Goal: Obtain resource: Download file/media

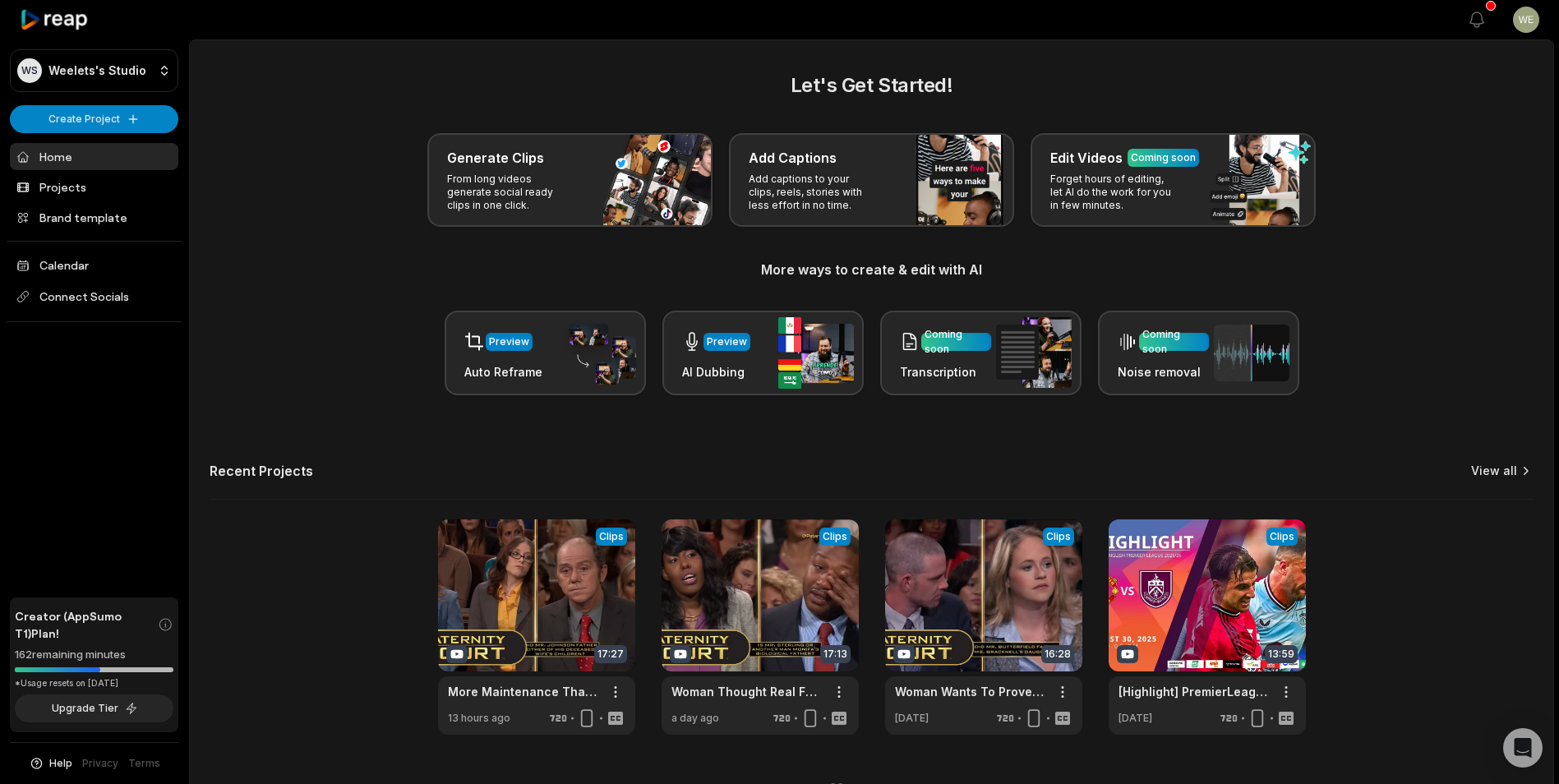
click at [1506, 475] on link "View all" at bounding box center [1493, 470] width 46 height 17
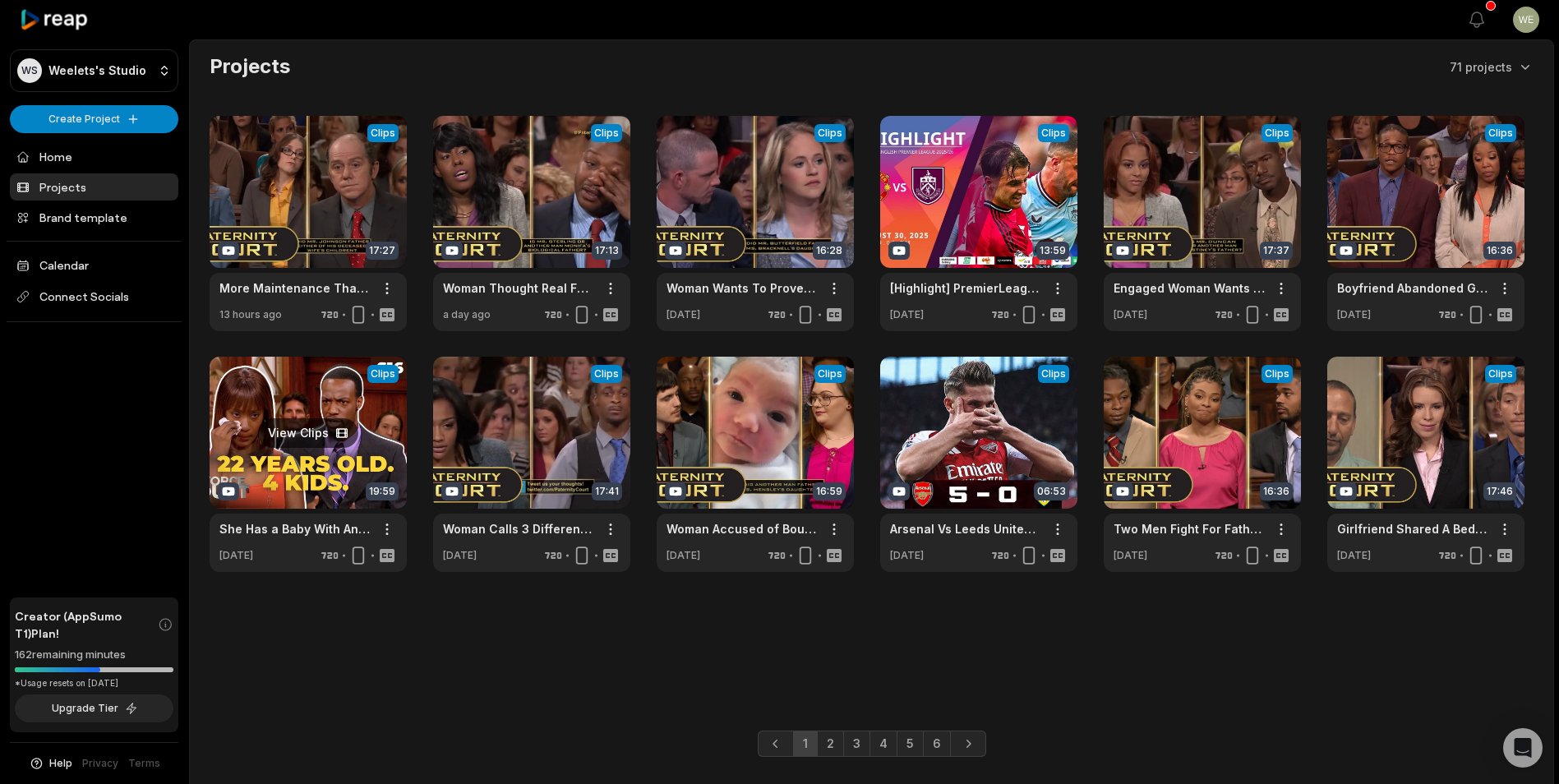
click at [292, 429] on link at bounding box center [308, 465] width 197 height 216
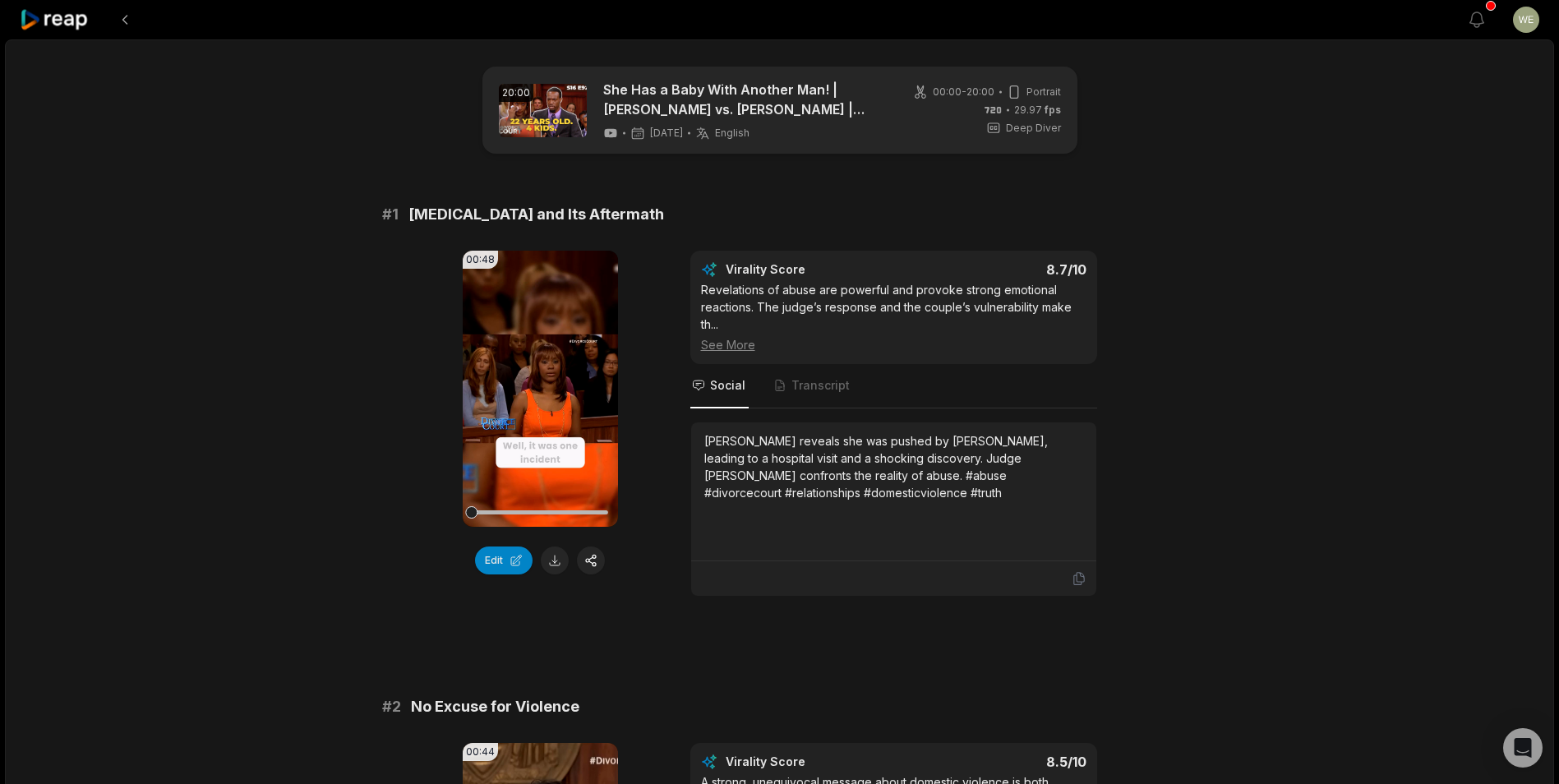
scroll to position [165, 0]
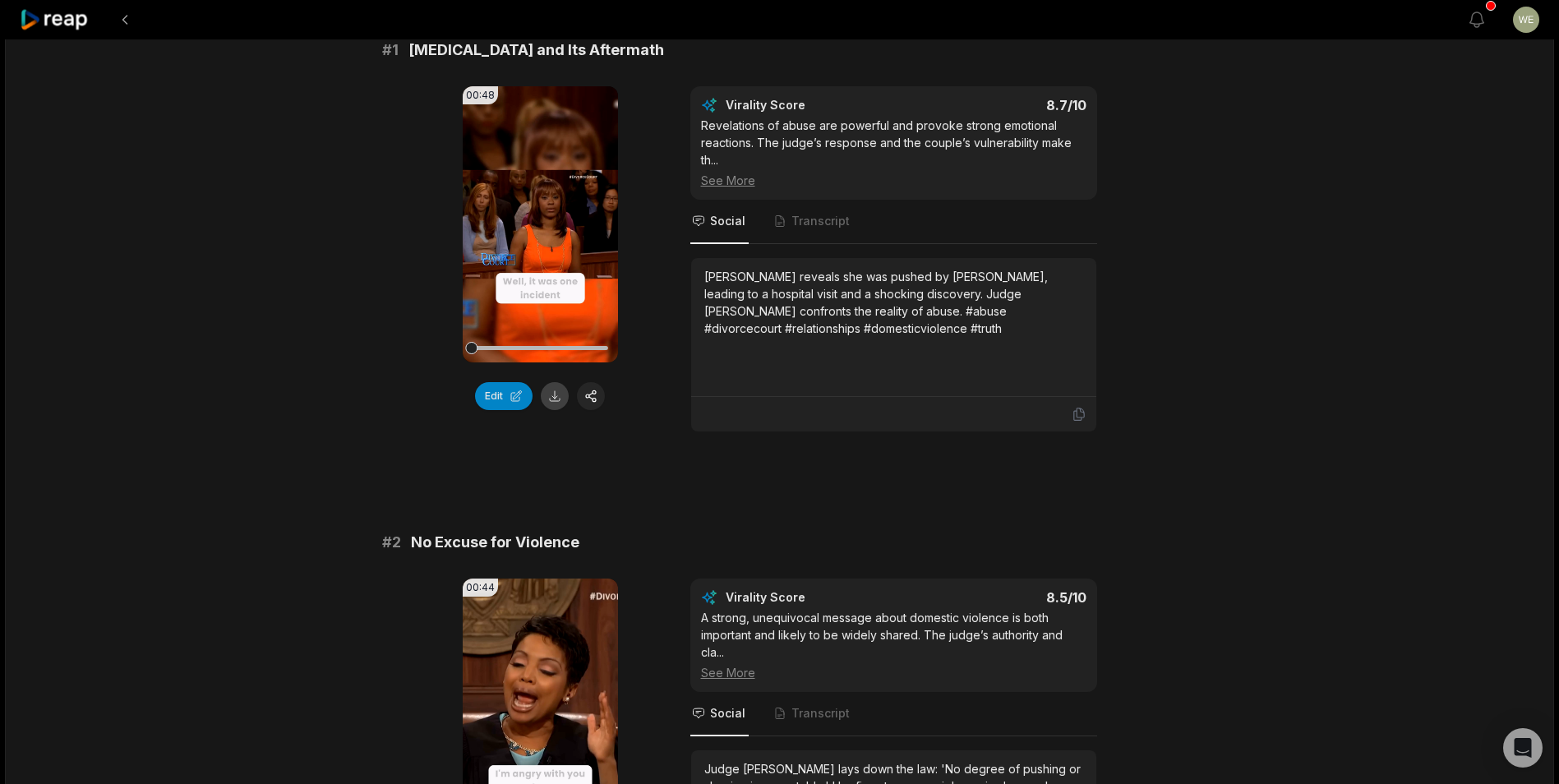
click at [551, 398] on button at bounding box center [555, 396] width 28 height 28
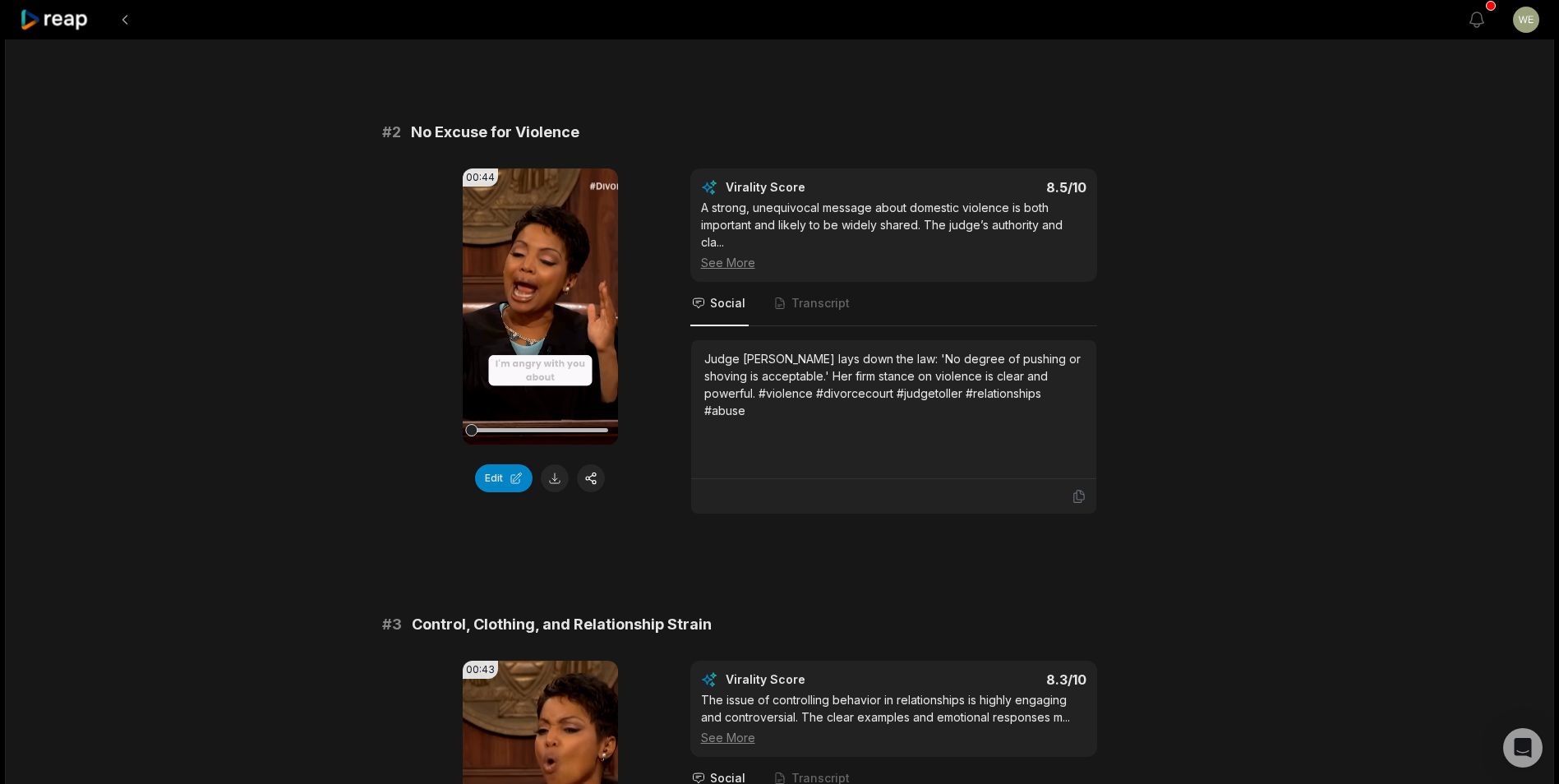
scroll to position [575, 0]
click at [563, 475] on button at bounding box center [555, 477] width 28 height 28
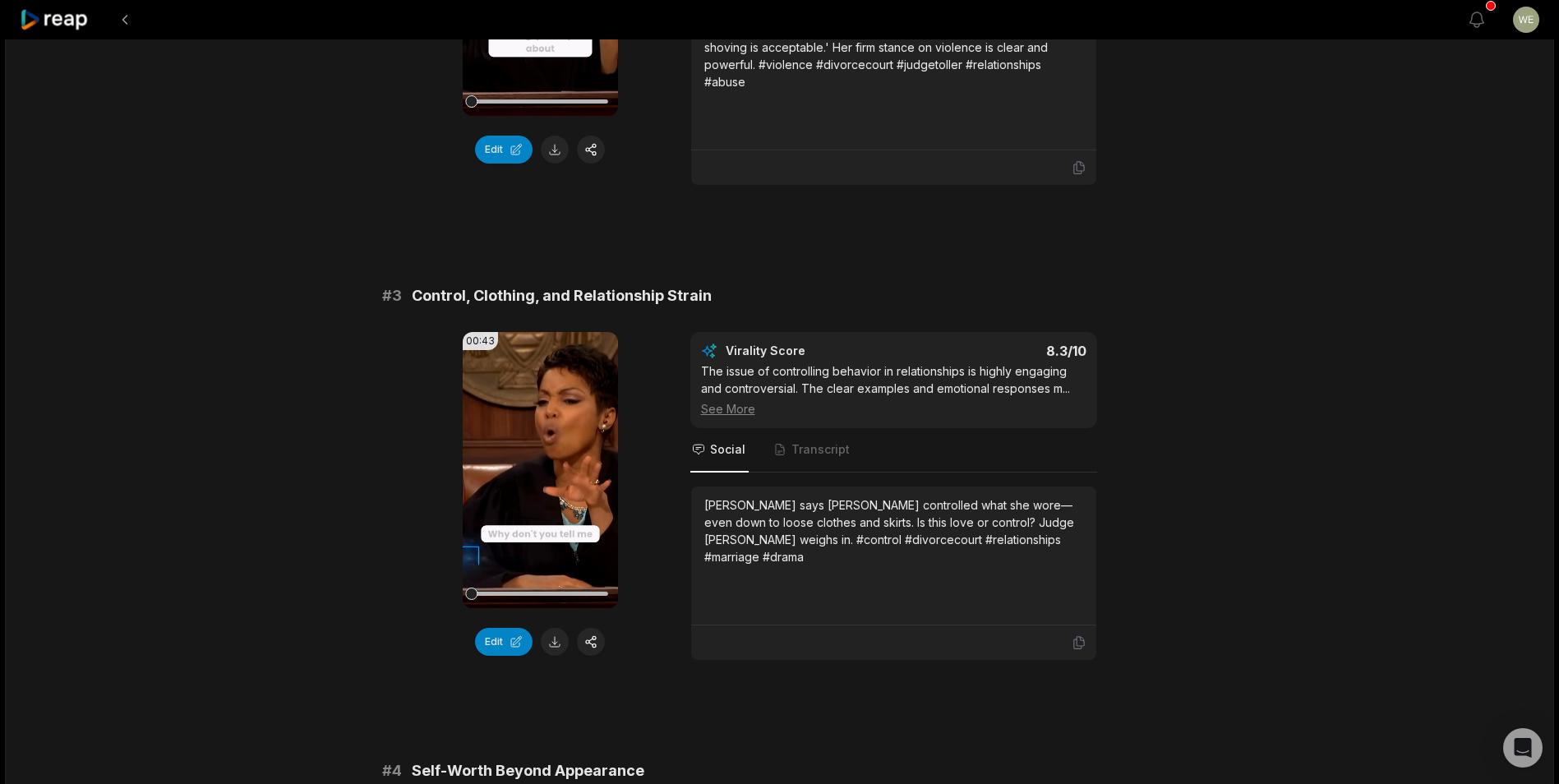
scroll to position [1068, 0]
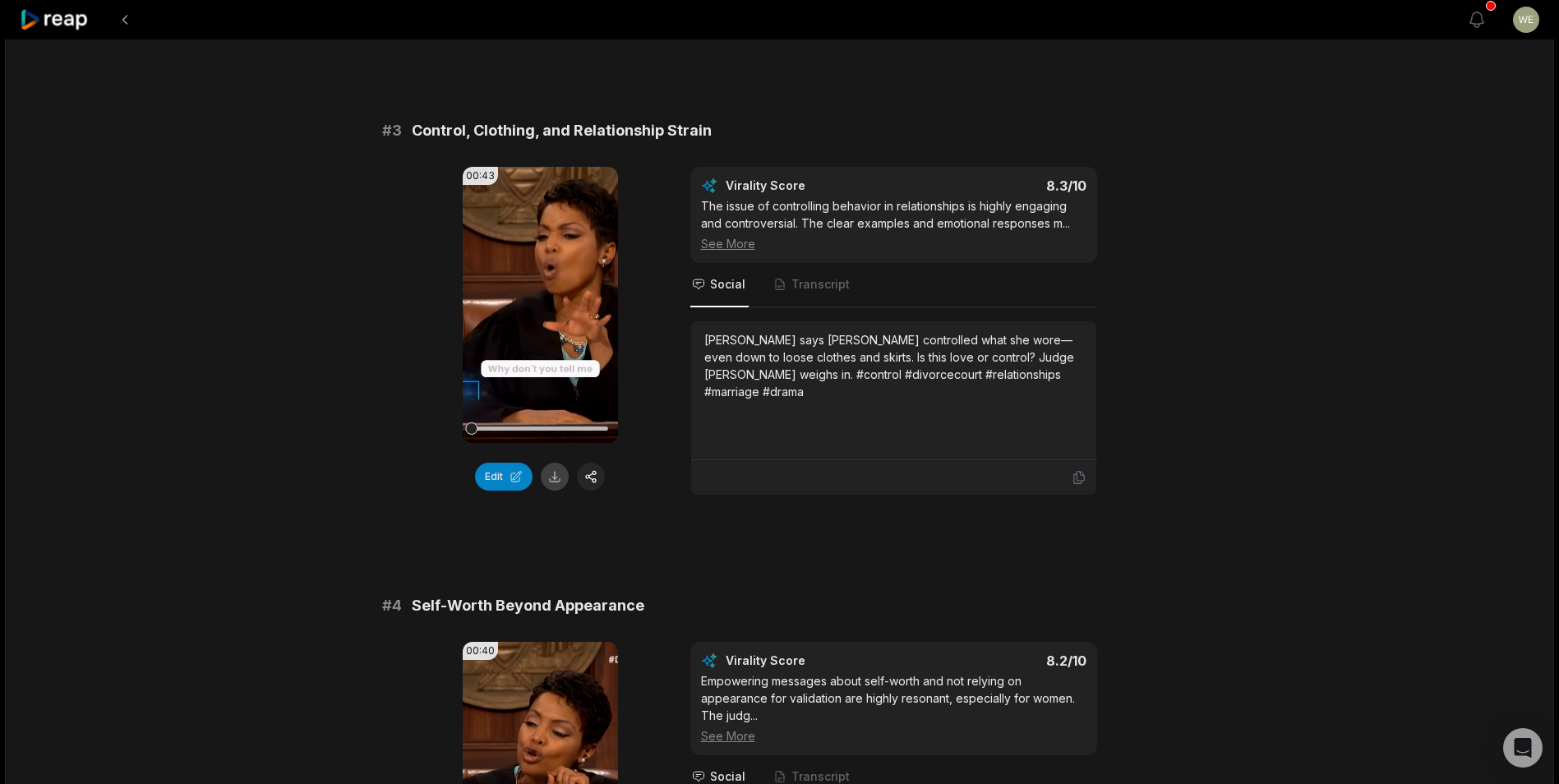
click at [563, 480] on button at bounding box center [555, 476] width 28 height 28
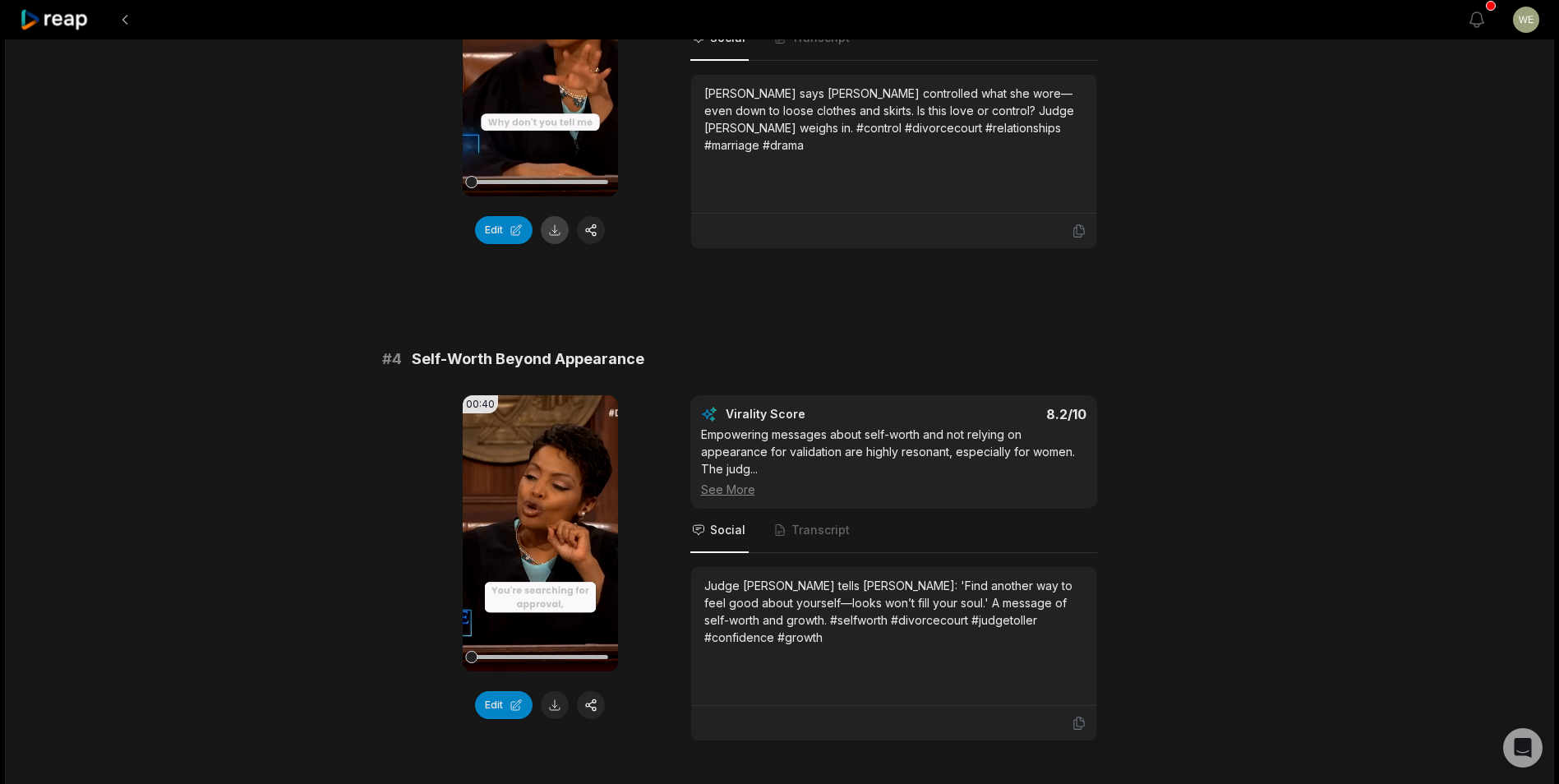
scroll to position [1561, 0]
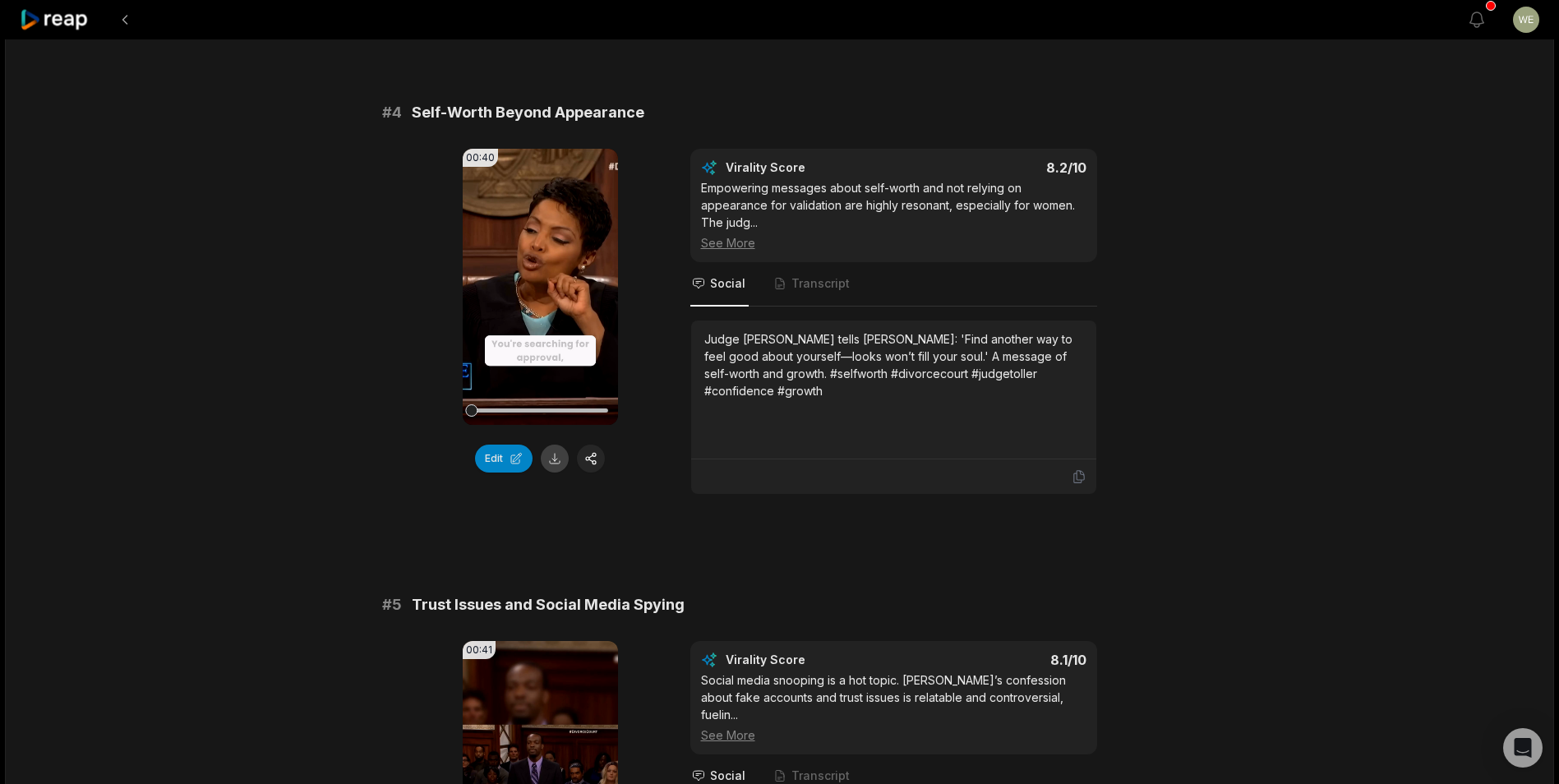
click at [560, 456] on button at bounding box center [555, 458] width 28 height 28
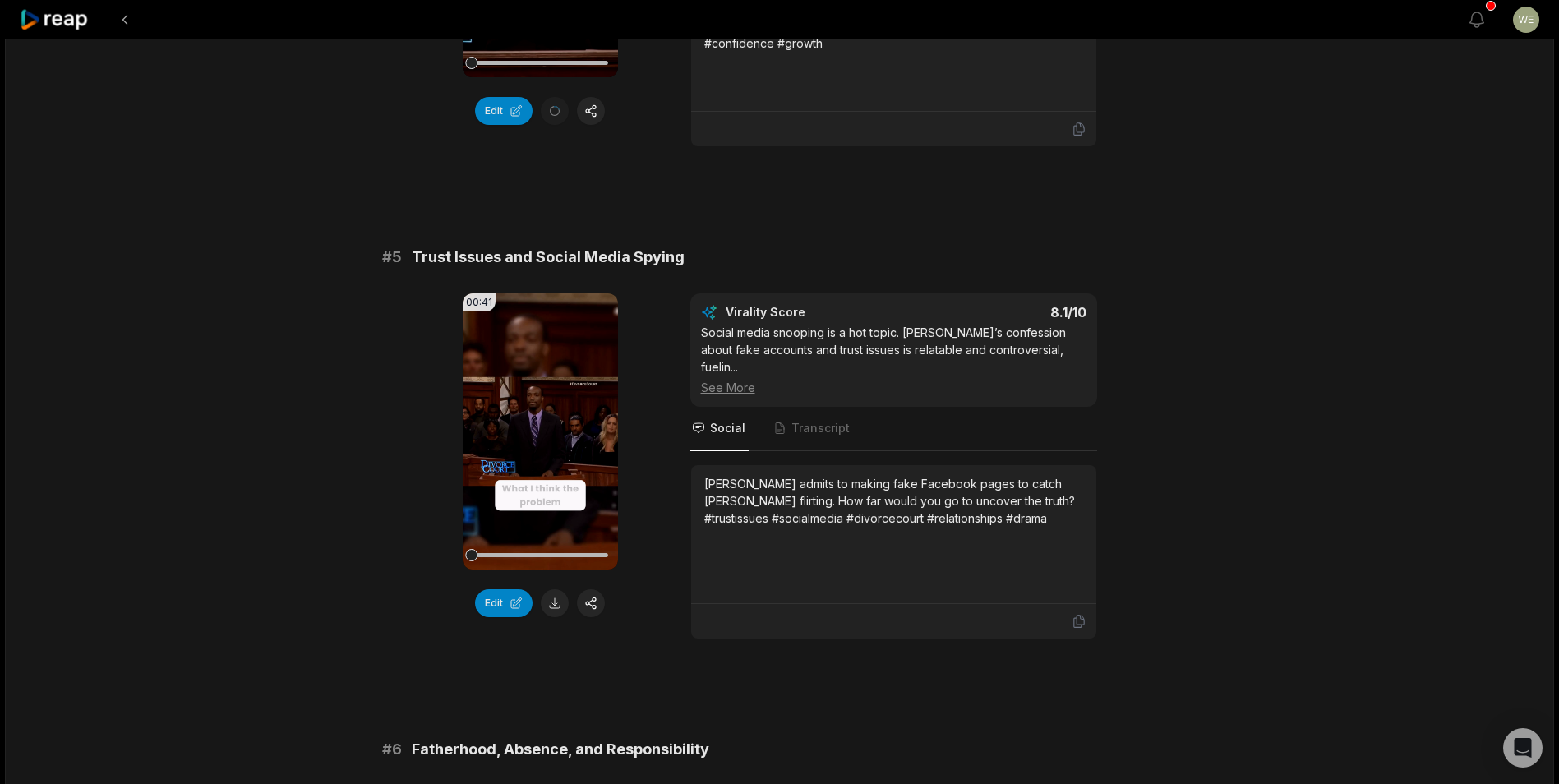
scroll to position [2054, 0]
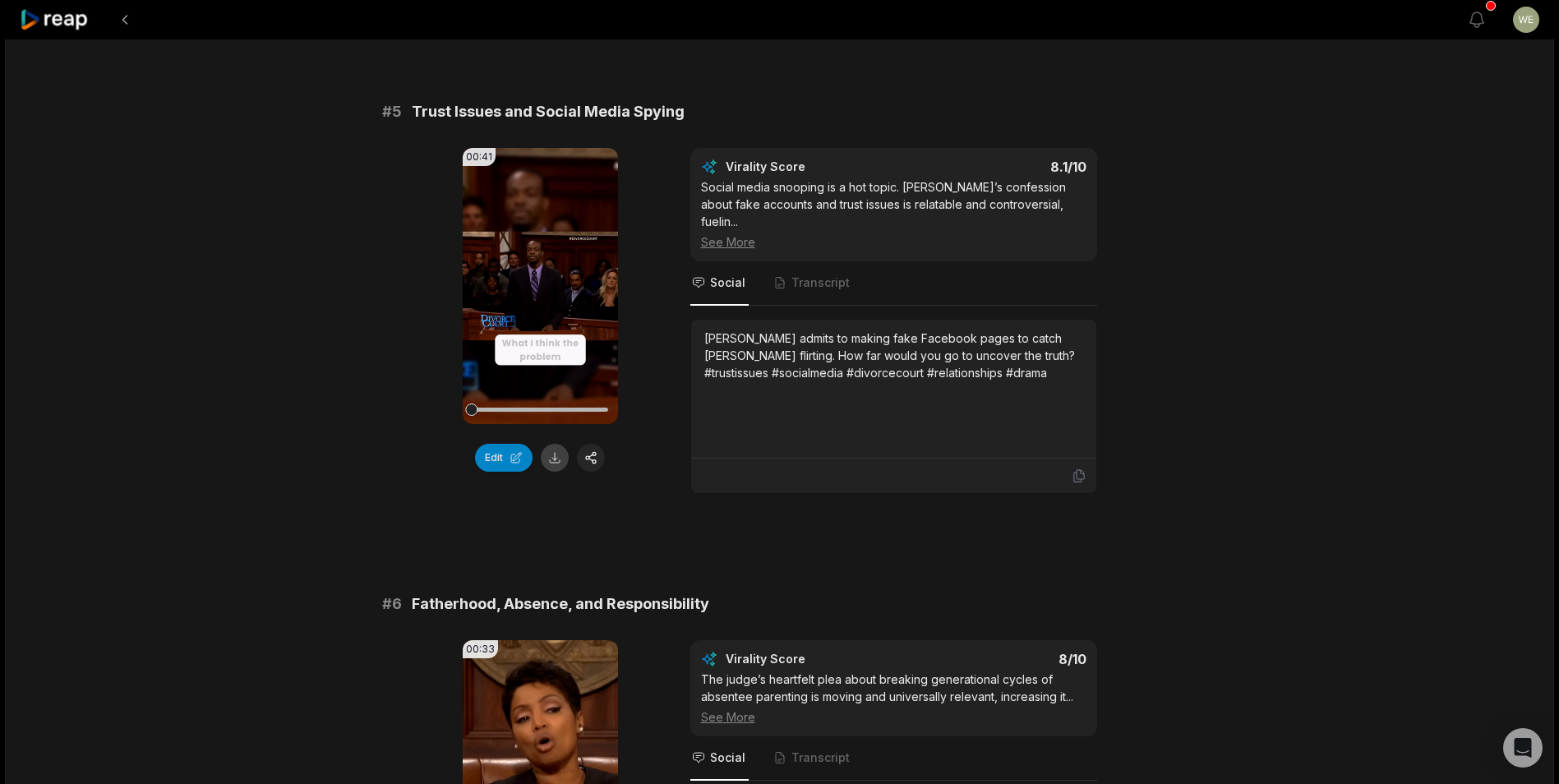
click at [557, 460] on button at bounding box center [555, 458] width 28 height 28
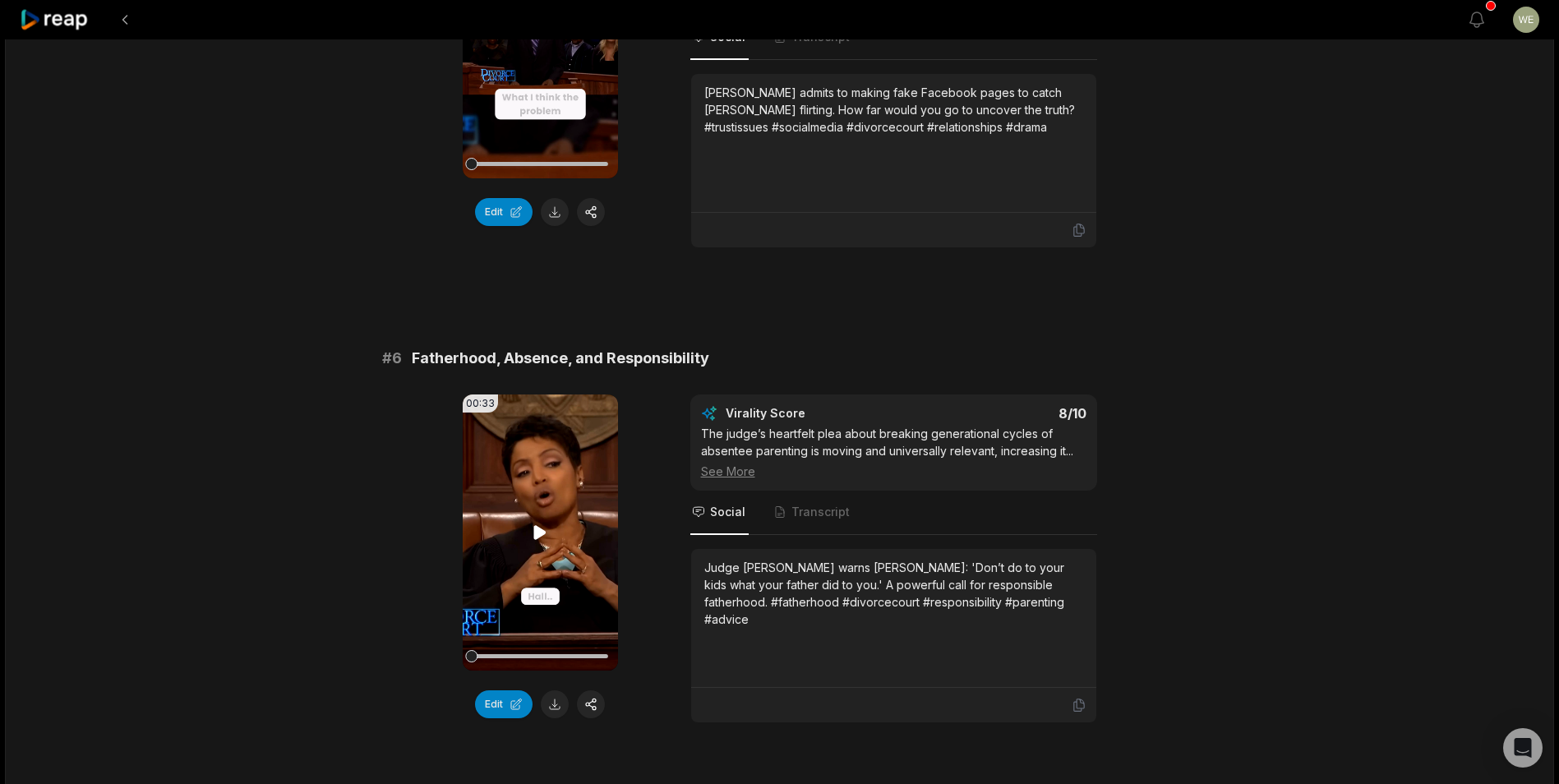
scroll to position [2300, 0]
click at [557, 689] on button at bounding box center [555, 703] width 28 height 28
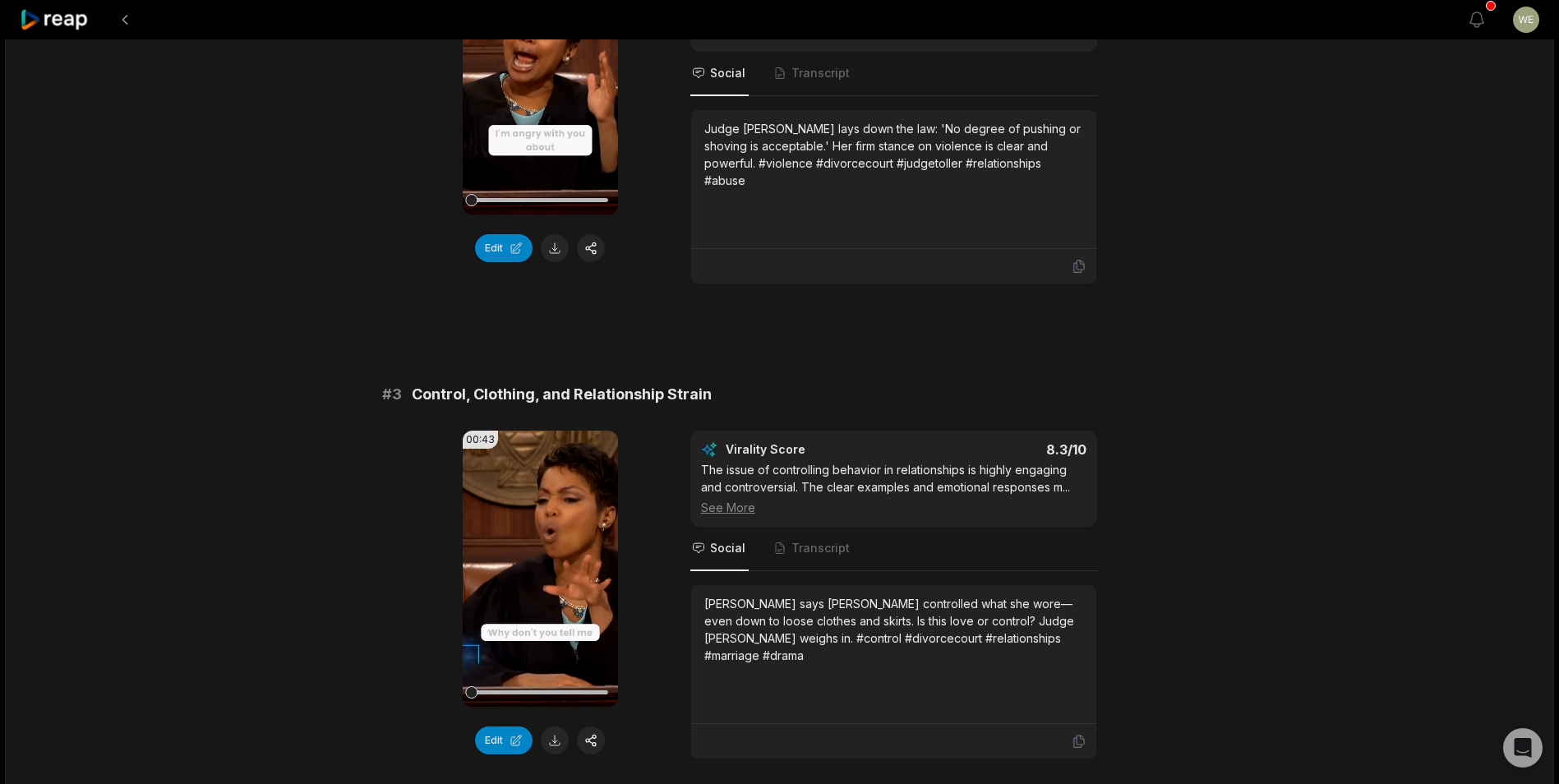
scroll to position [986, 0]
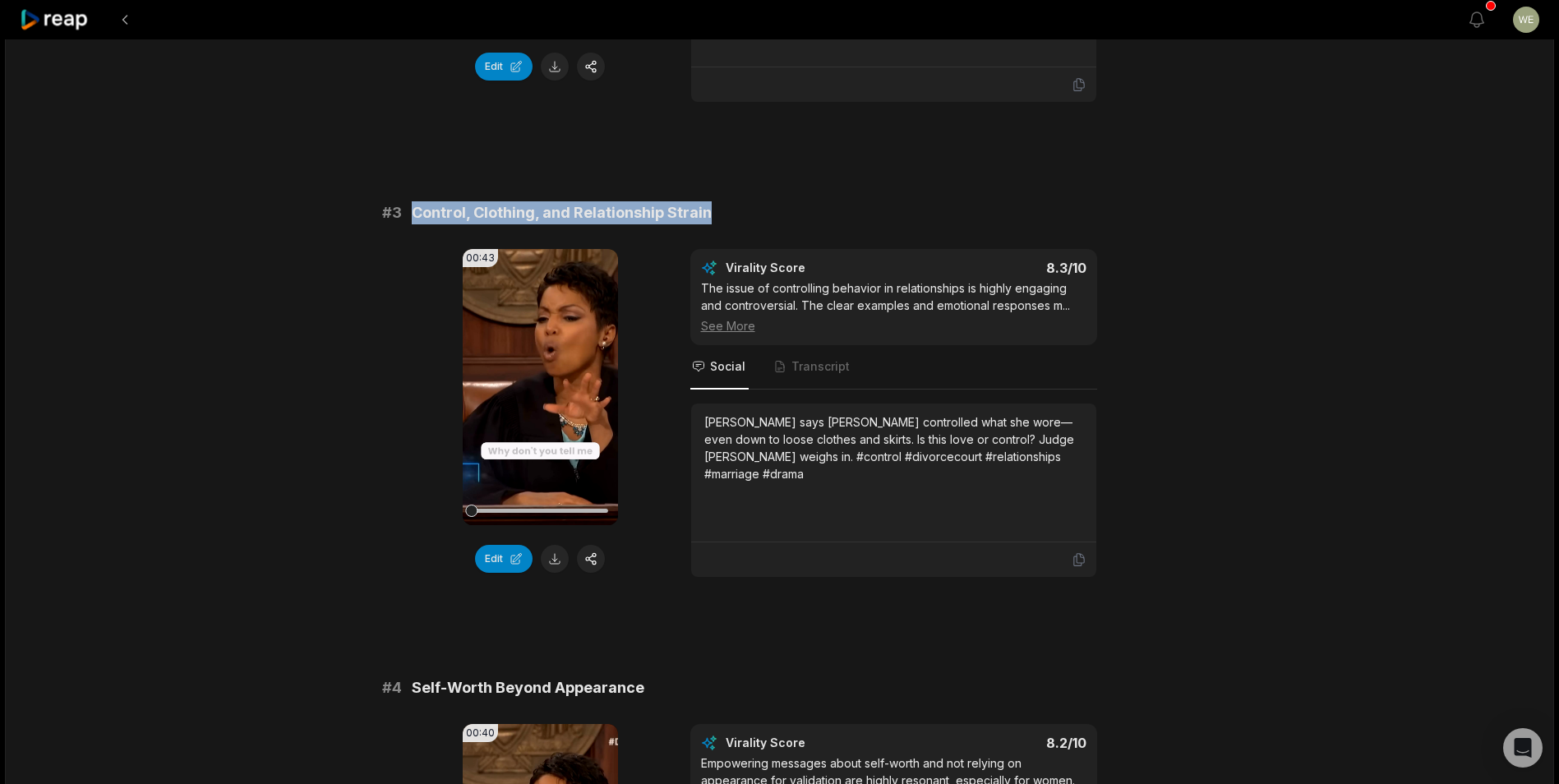
drag, startPoint x: 409, startPoint y: 211, endPoint x: 721, endPoint y: 215, distance: 312.0
click at [721, 215] on div "# 3 Control, Clothing, and Relationship Strain" at bounding box center [780, 212] width 795 height 23
drag, startPoint x: 721, startPoint y: 215, endPoint x: 680, endPoint y: 206, distance: 42.0
copy span "Control, Clothing, and Relationship Strain"
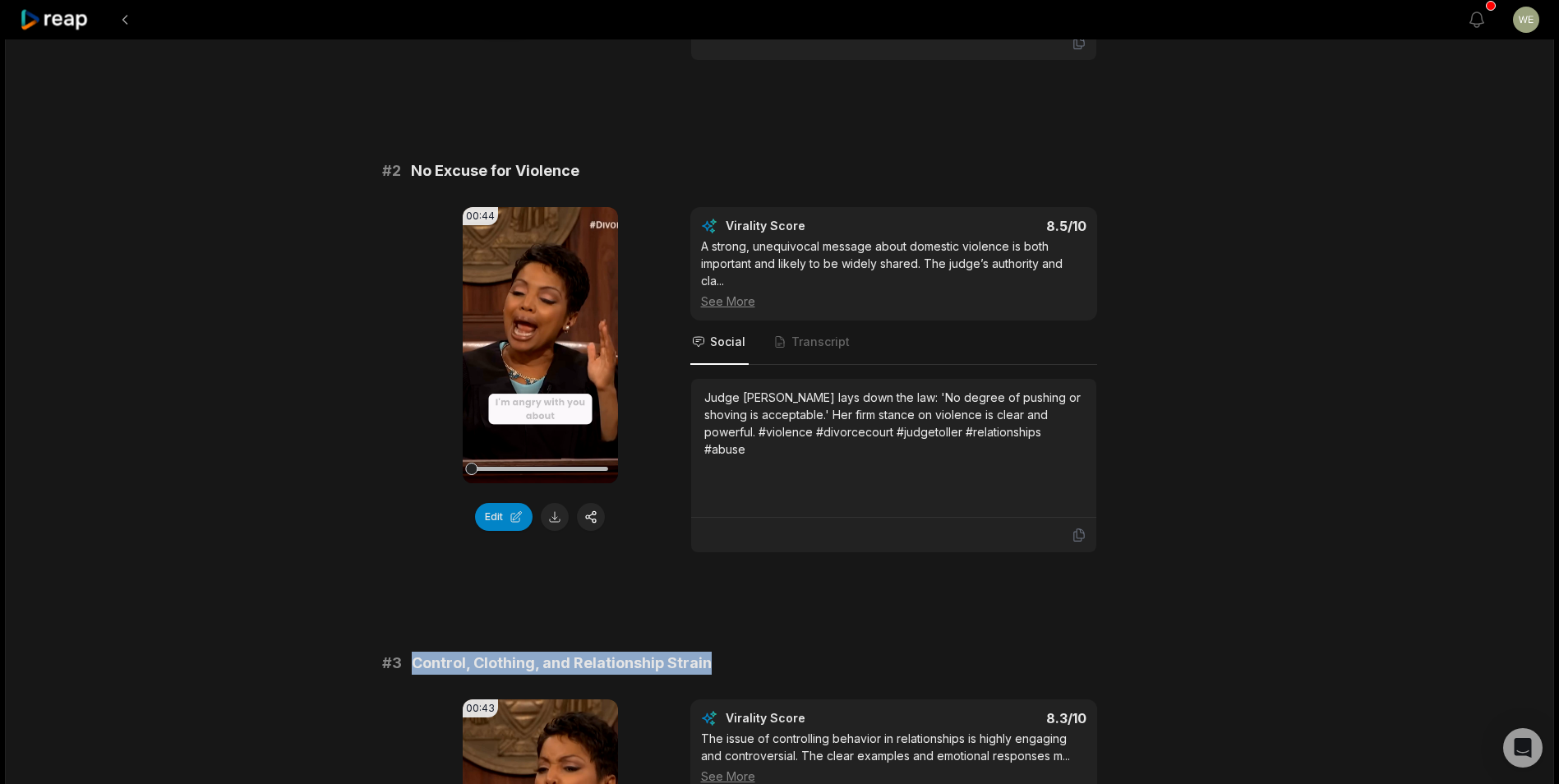
scroll to position [411, 0]
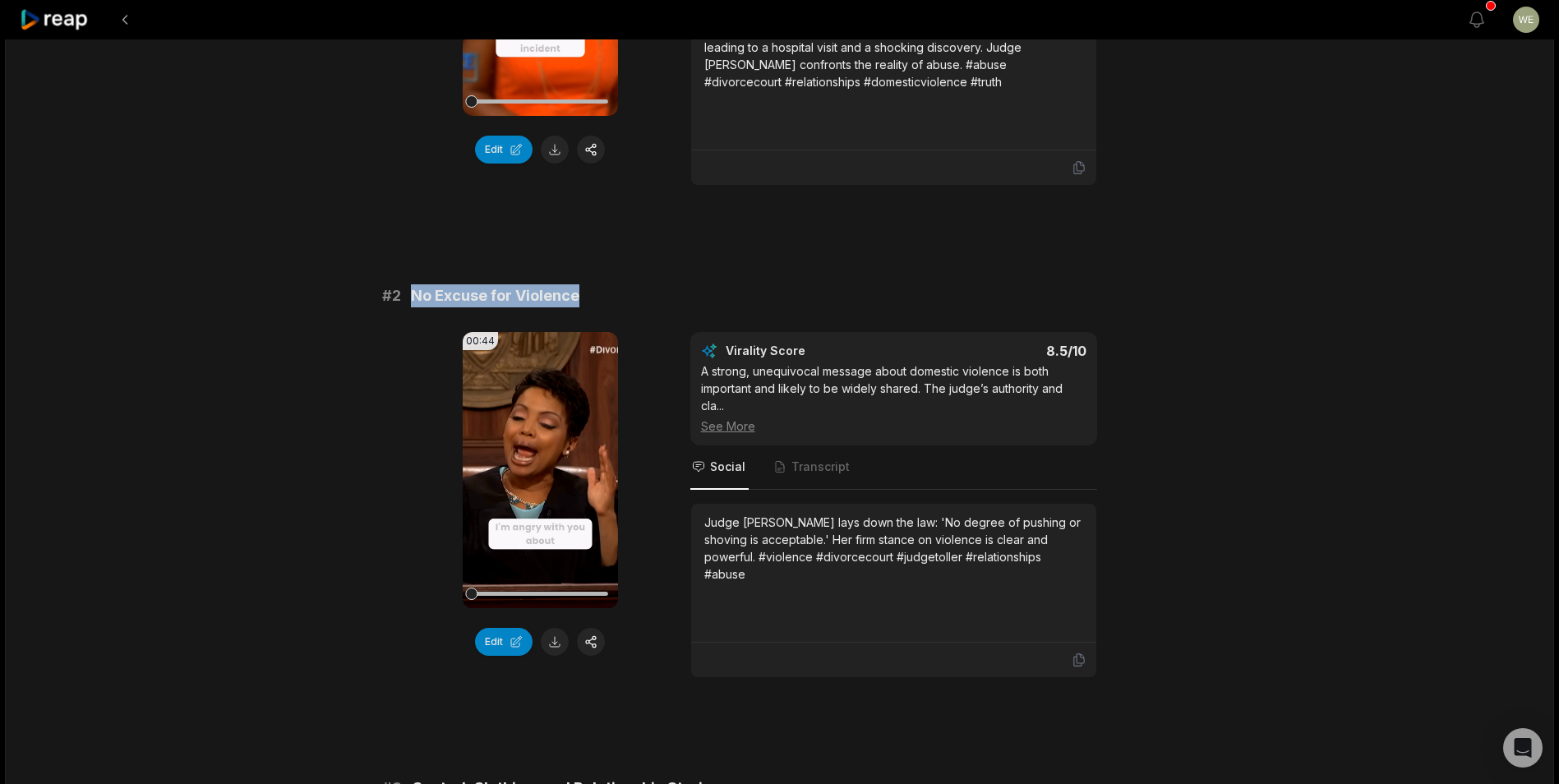
drag, startPoint x: 413, startPoint y: 294, endPoint x: 582, endPoint y: 301, distance: 169.1
click at [582, 301] on div "# 2 No Excuse for Violence" at bounding box center [780, 295] width 795 height 23
drag, startPoint x: 582, startPoint y: 301, endPoint x: 545, endPoint y: 301, distance: 37.0
copy span "No Excuse for Violence"
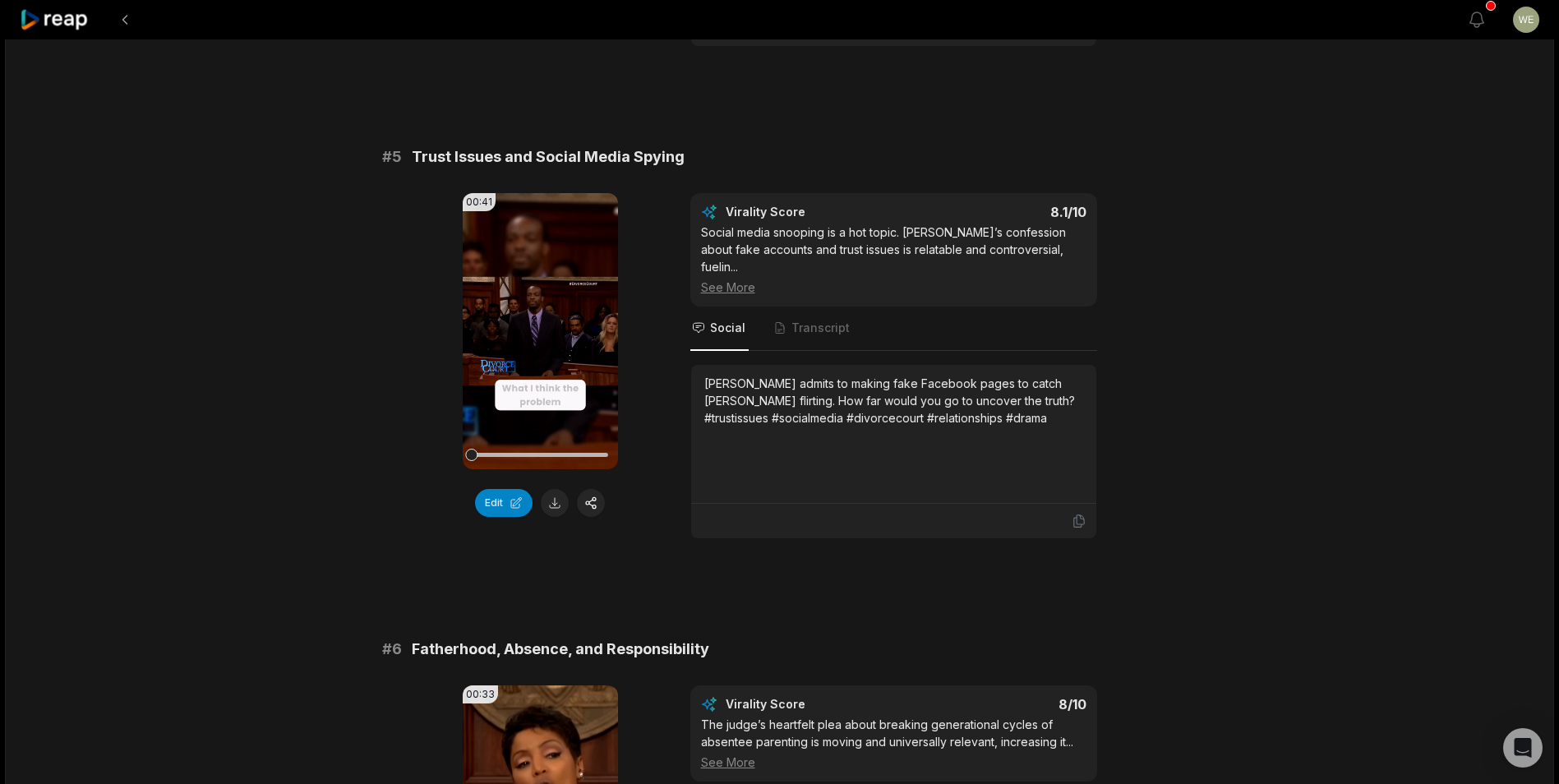
scroll to position [2135, 0]
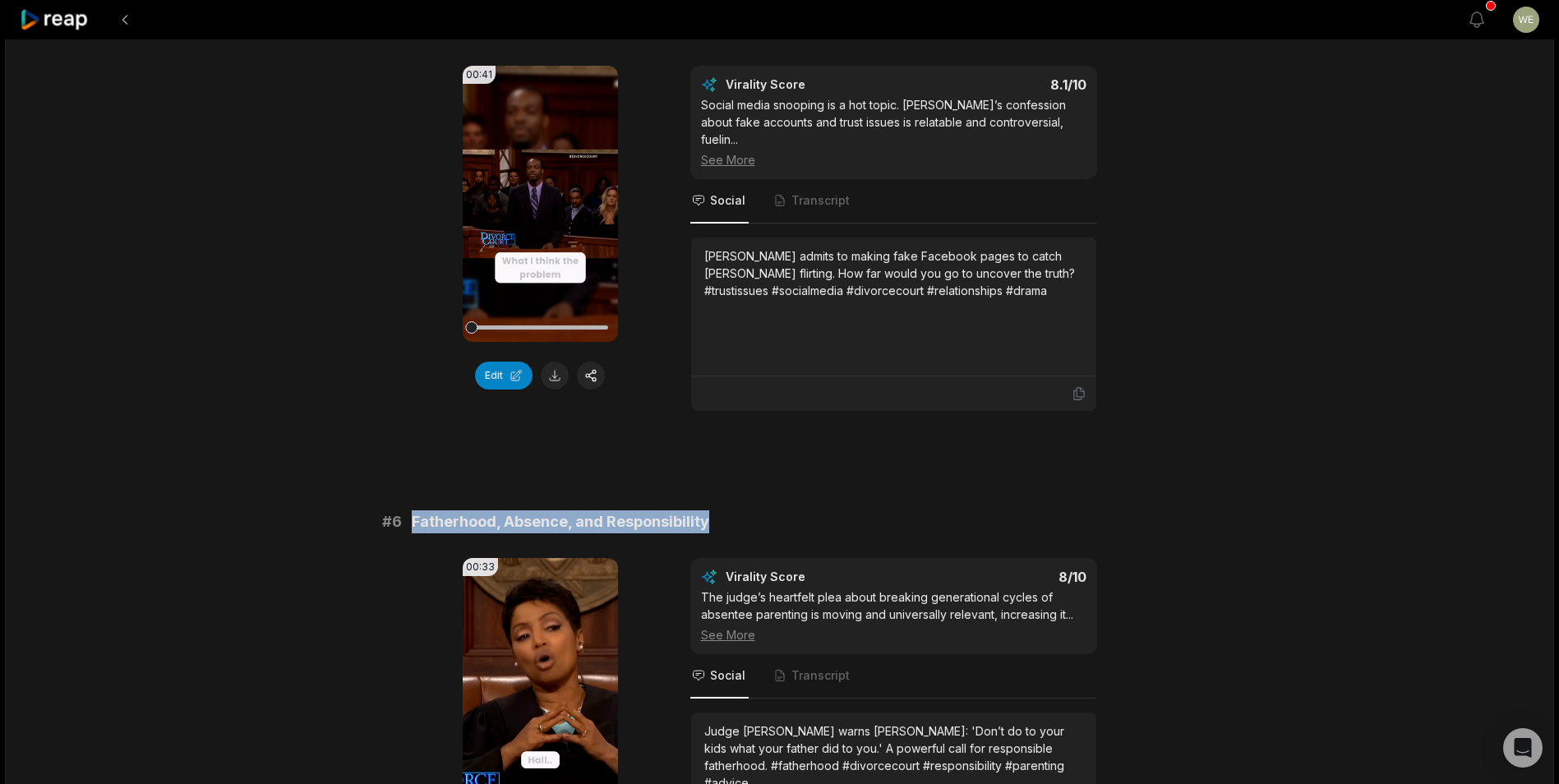
drag, startPoint x: 409, startPoint y: 505, endPoint x: 771, endPoint y: 505, distance: 362.0
click at [771, 511] on div "# 6 Fatherhood, Absence, and Responsibility" at bounding box center [780, 521] width 795 height 23
copy span "Fatherhood, Absence, and Responsibility"
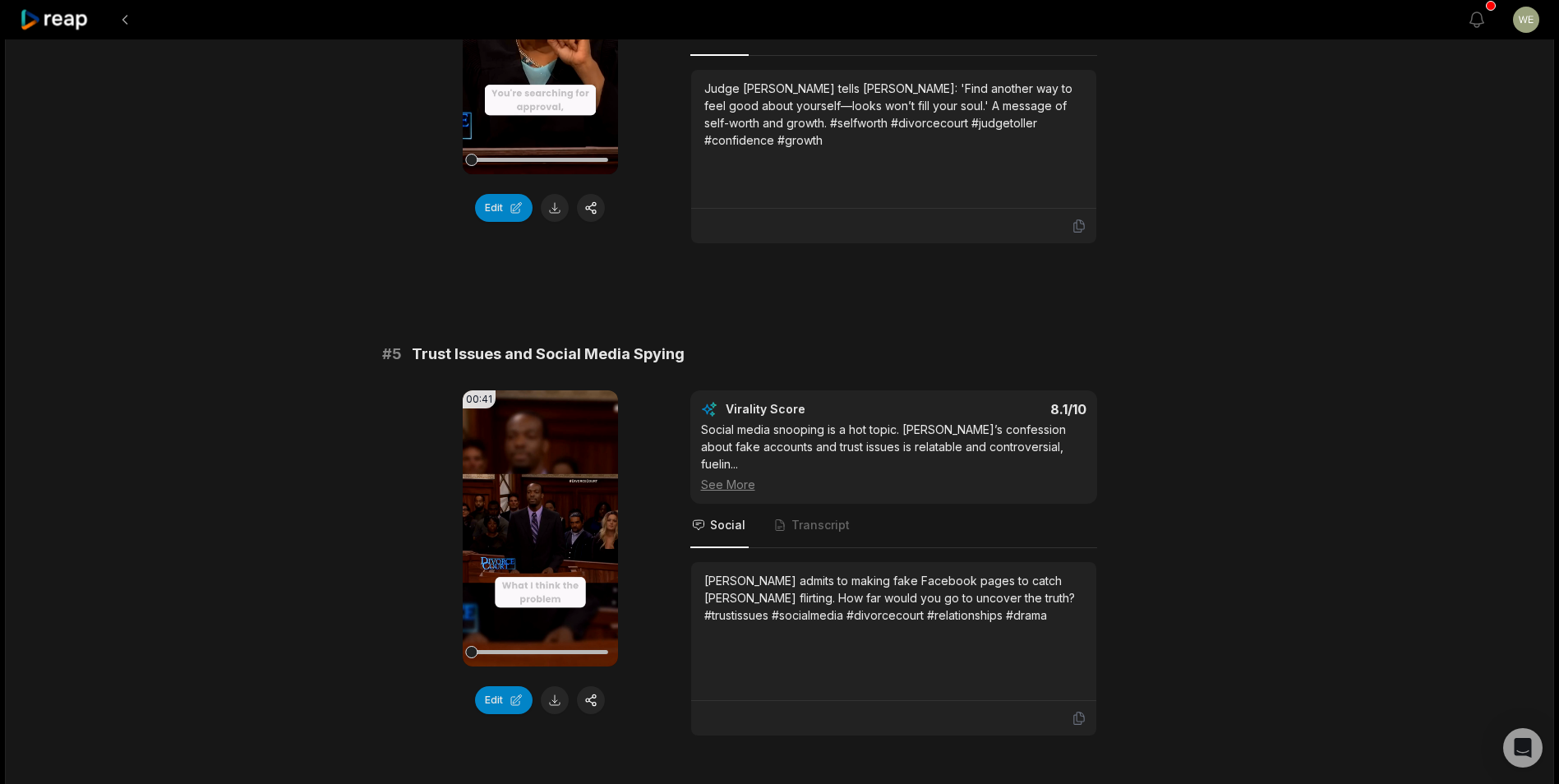
scroll to position [1807, 0]
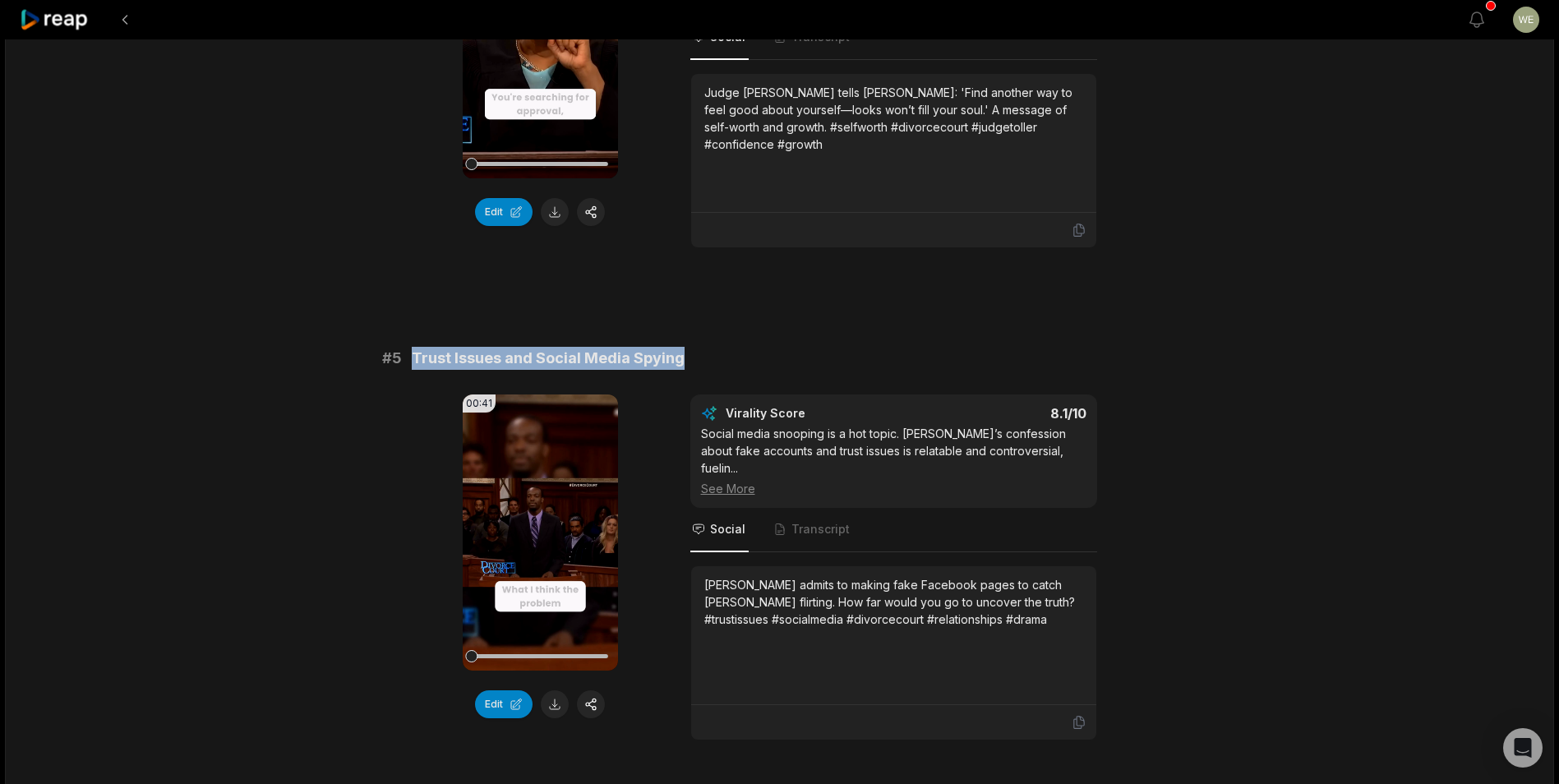
drag, startPoint x: 408, startPoint y: 356, endPoint x: 729, endPoint y: 368, distance: 321.2
click at [729, 368] on div "# 5 Trust Issues and Social Media Spying" at bounding box center [780, 358] width 795 height 23
drag, startPoint x: 729, startPoint y: 368, endPoint x: 610, endPoint y: 364, distance: 119.1
copy span "Trust Issues and Social Media Spying"
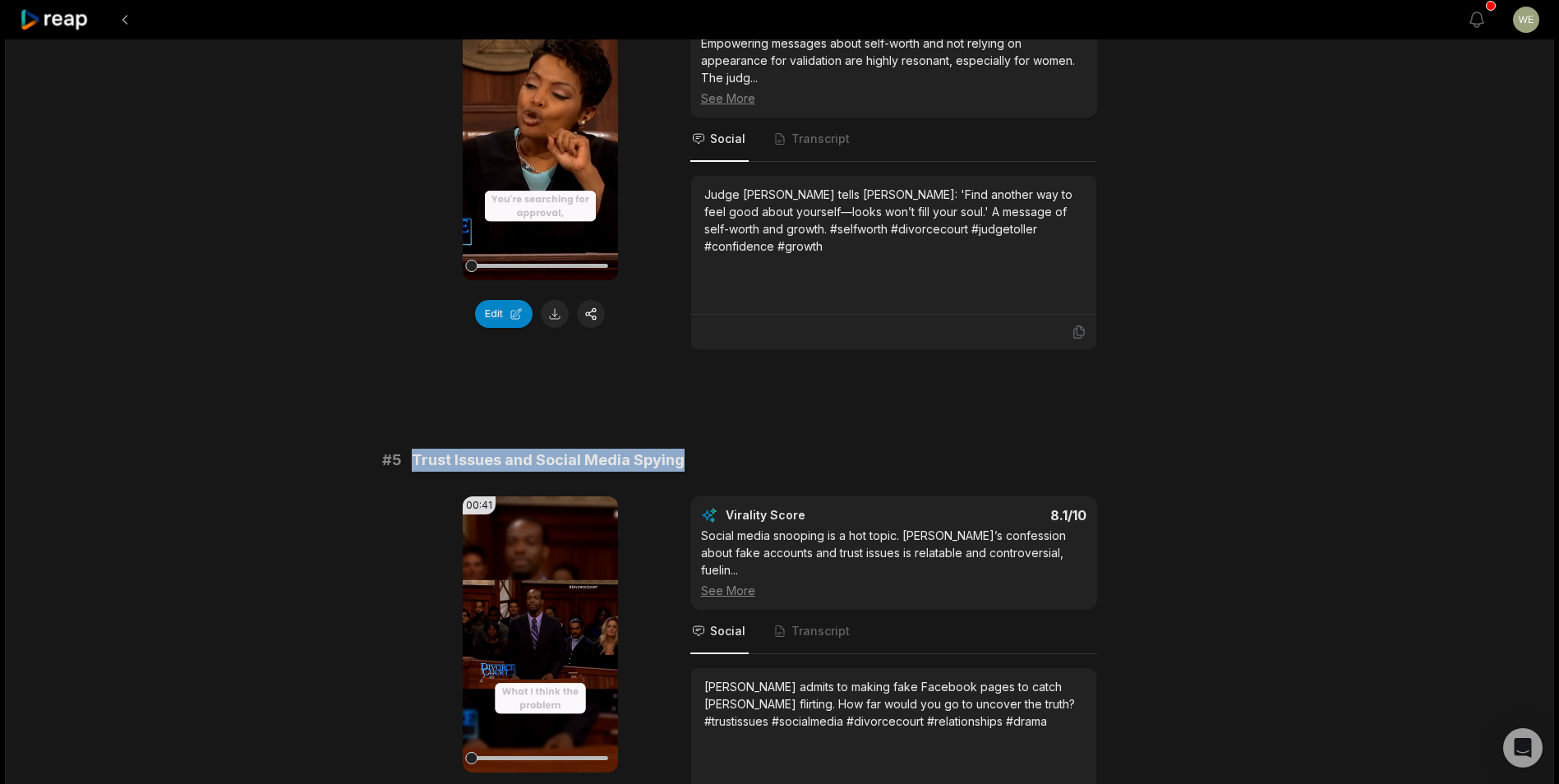
scroll to position [1561, 0]
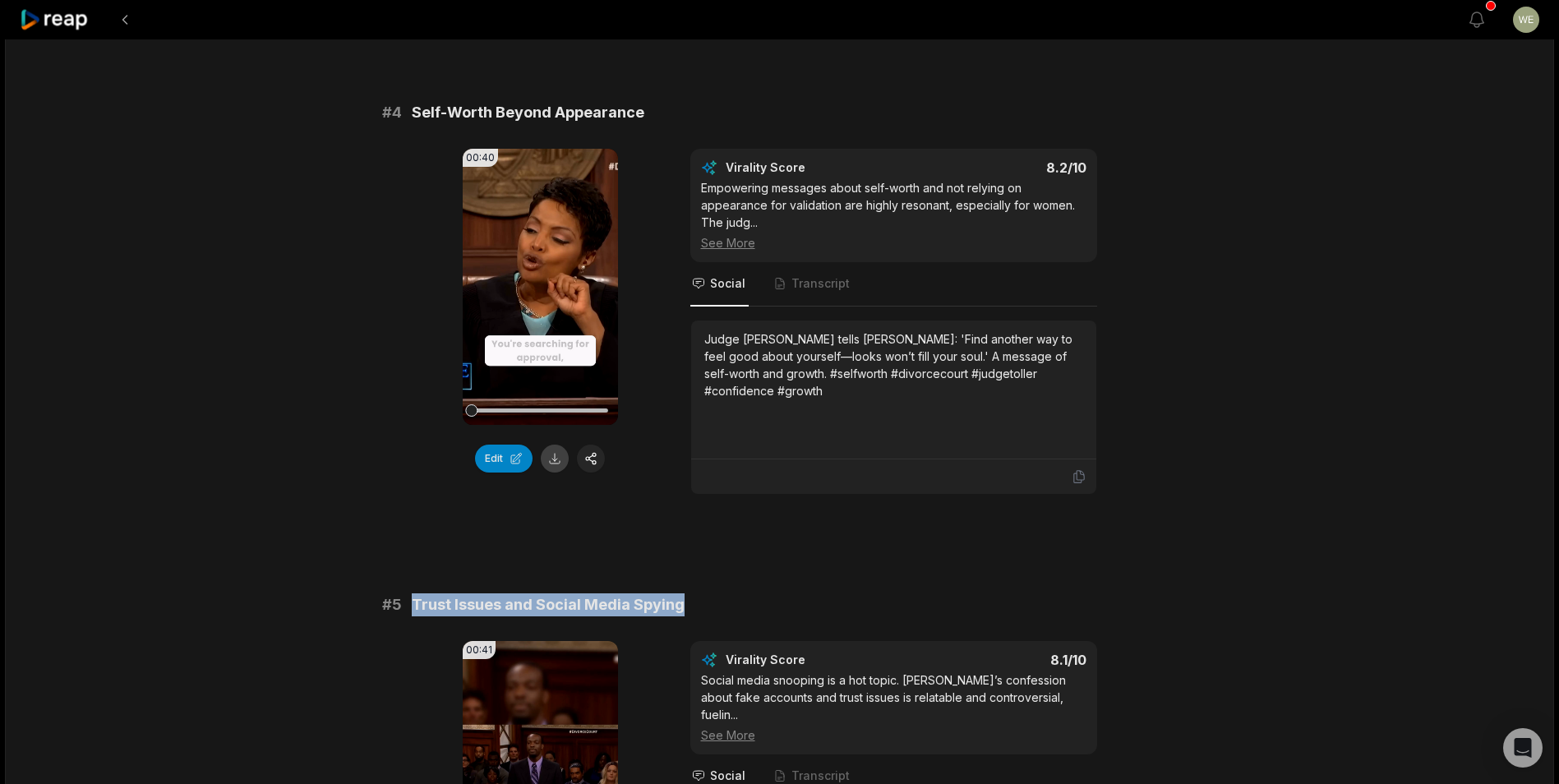
click at [552, 460] on button at bounding box center [555, 458] width 28 height 28
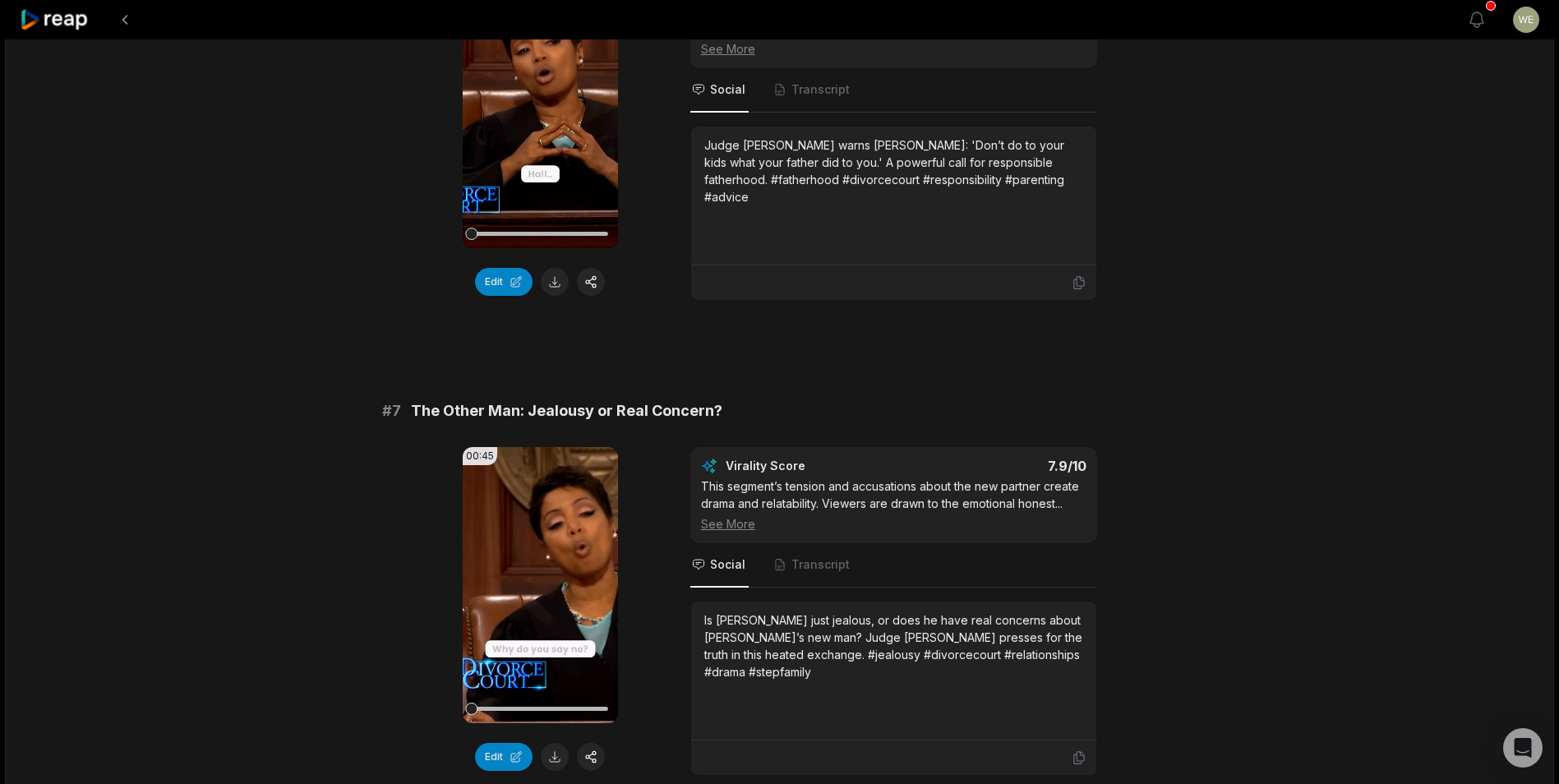
scroll to position [2958, 0]
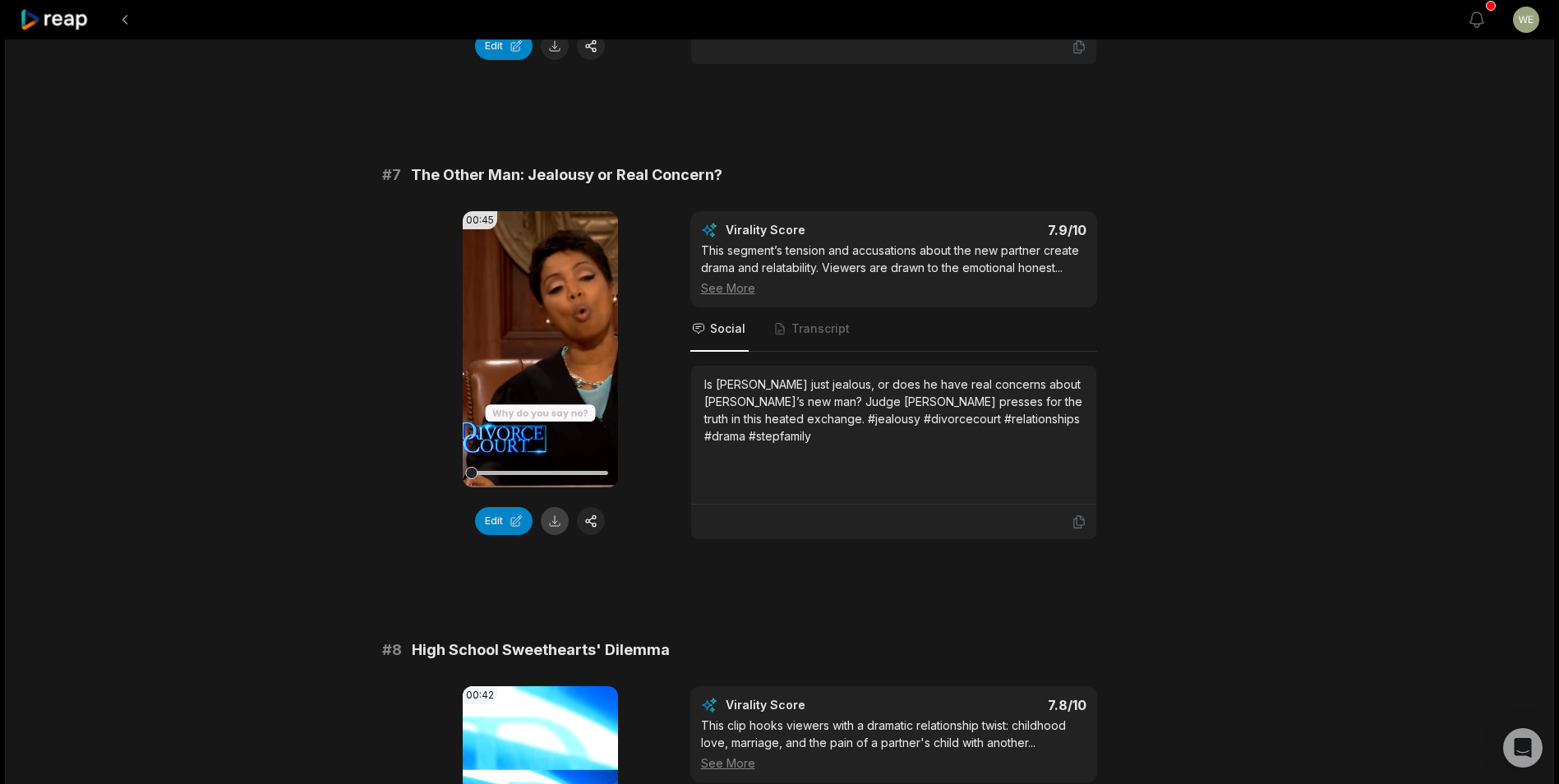
click at [555, 509] on button at bounding box center [555, 520] width 28 height 28
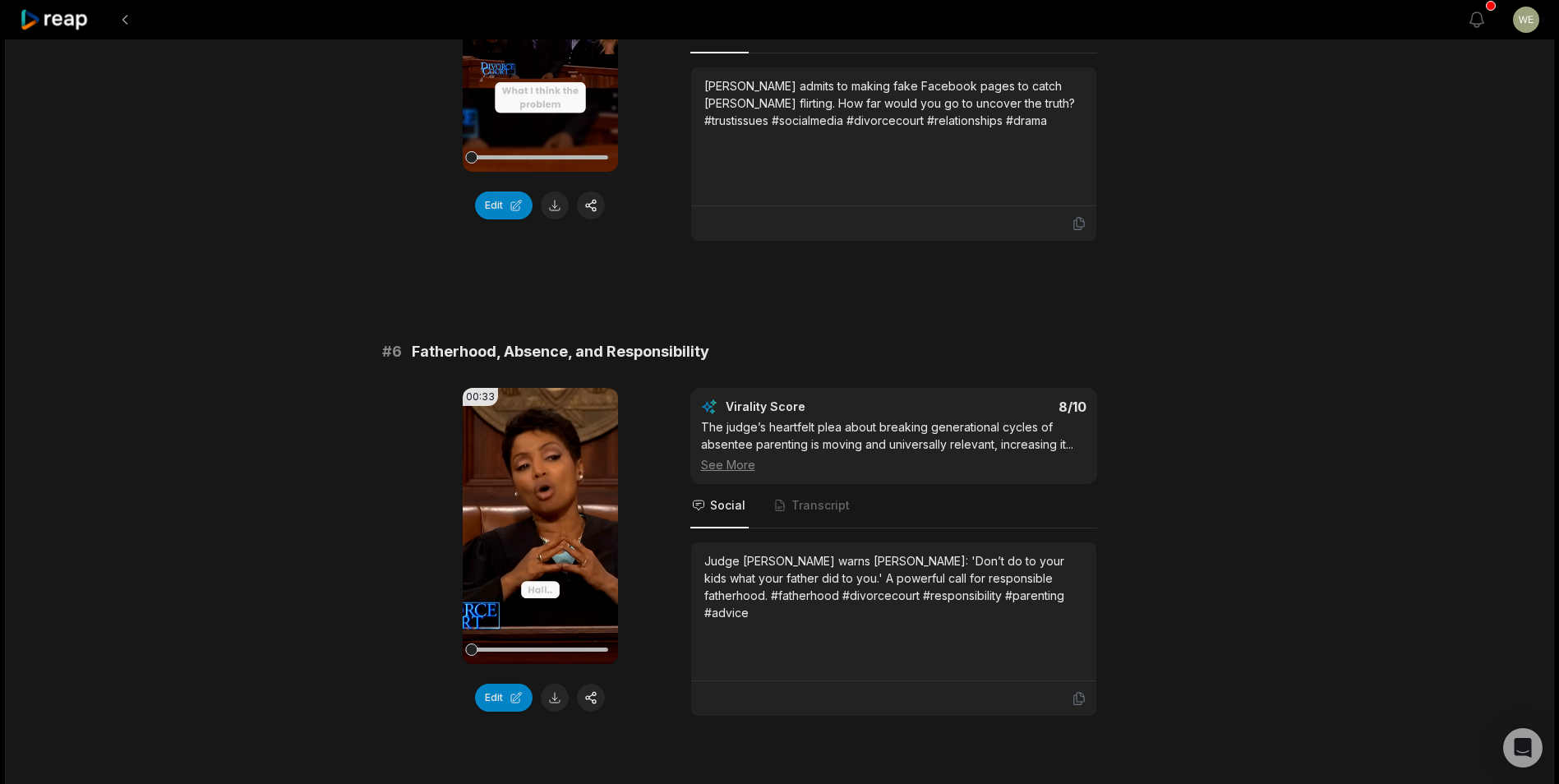
scroll to position [2300, 0]
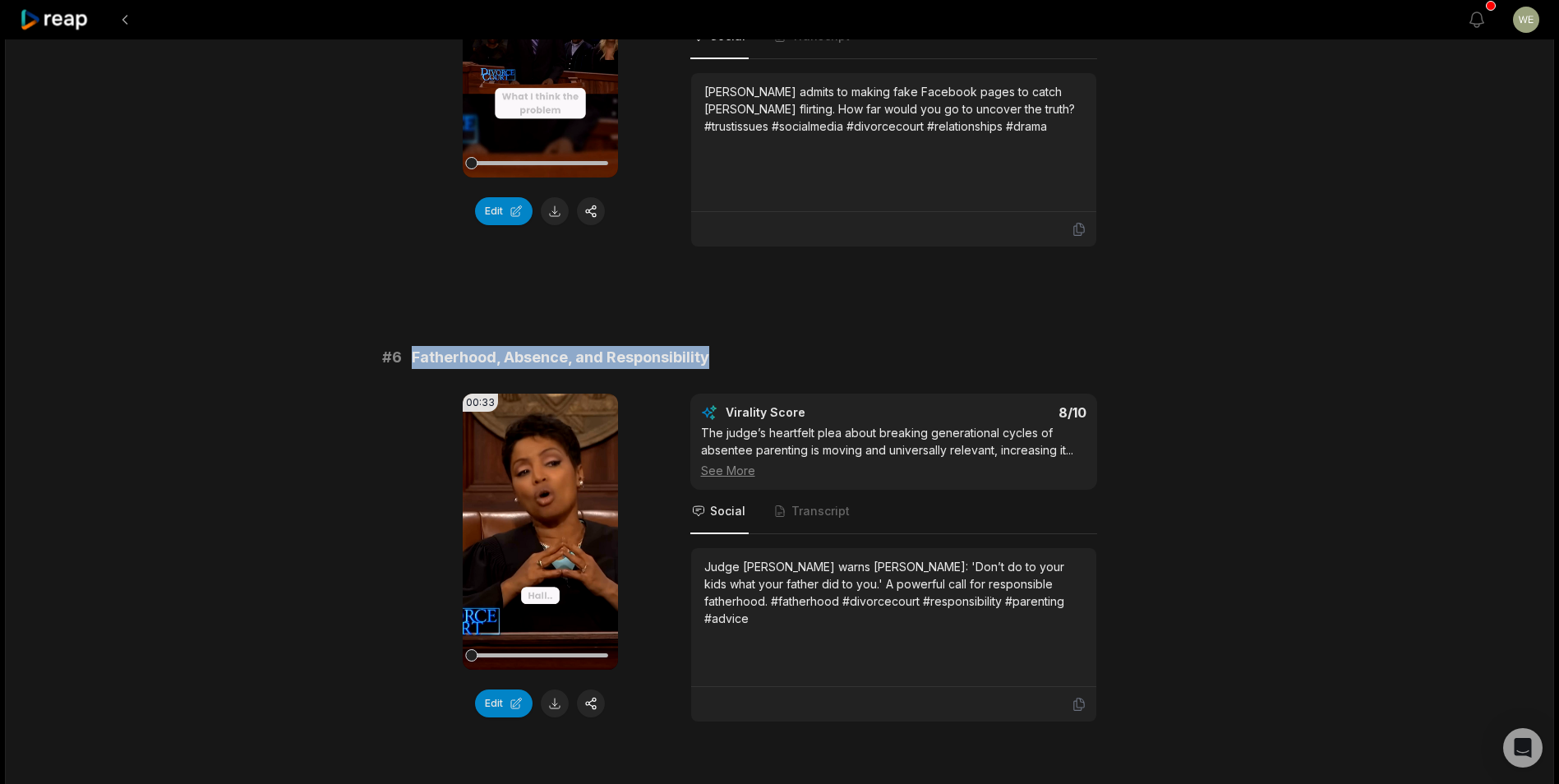
drag, startPoint x: 411, startPoint y: 340, endPoint x: 704, endPoint y: 340, distance: 293.0
click at [704, 346] on span "Fatherhood, Absence, and Responsibility" at bounding box center [560, 357] width 297 height 23
copy span "Fatherhood, Absence, and Responsibility"
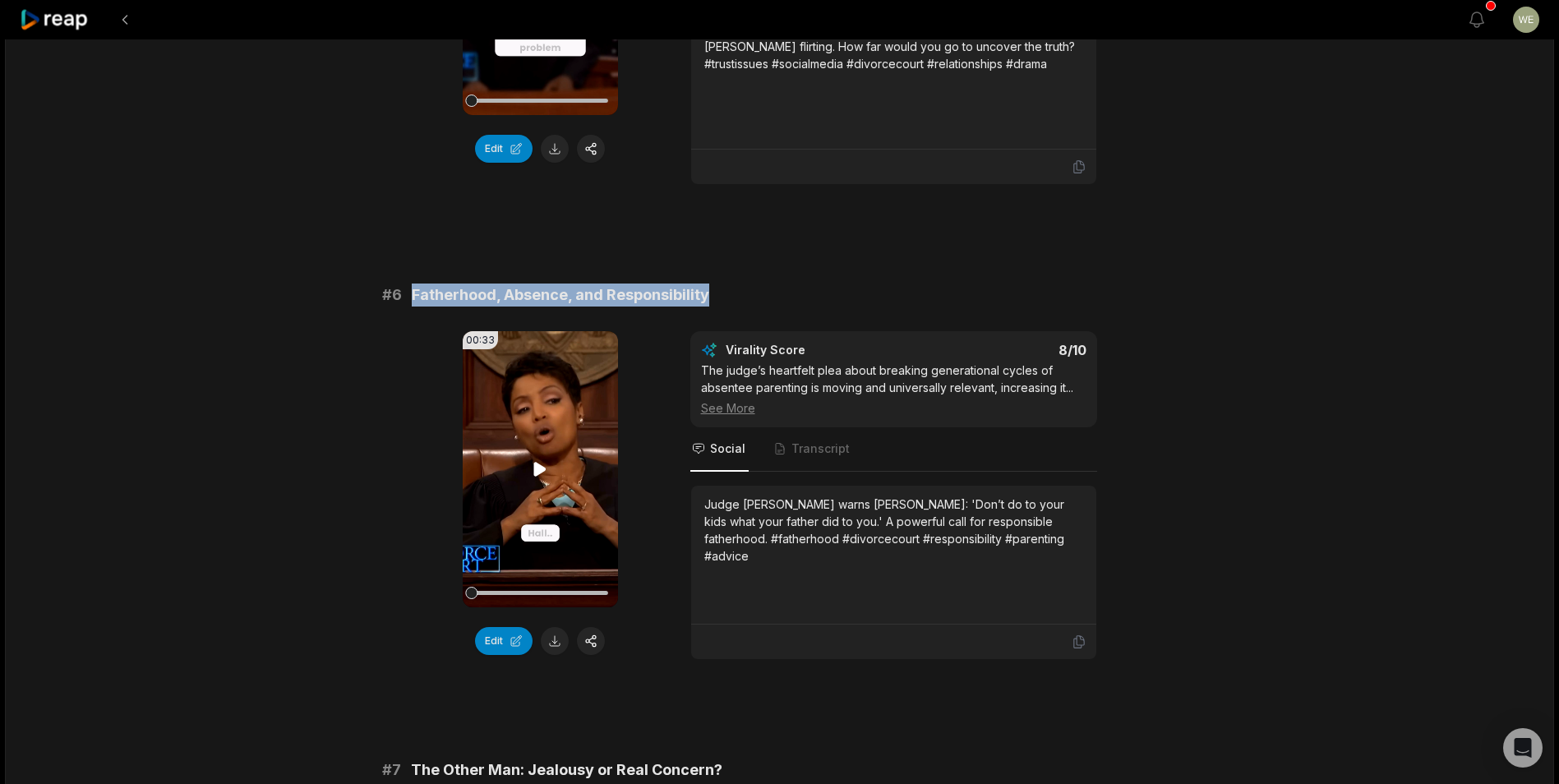
scroll to position [2547, 0]
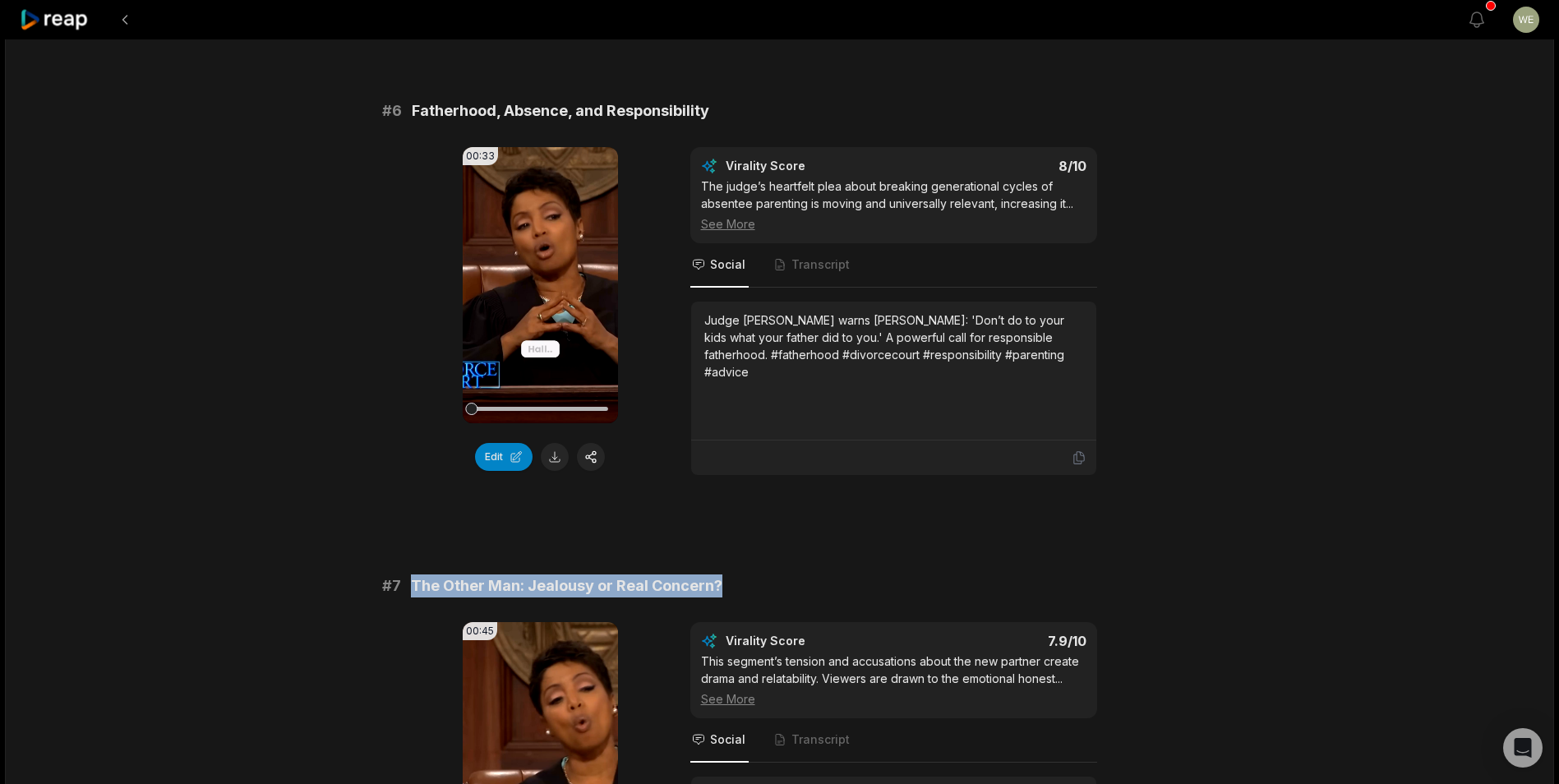
drag, startPoint x: 409, startPoint y: 568, endPoint x: 753, endPoint y: 571, distance: 344.0
click at [753, 574] on div "# 7 The Other Man: Jealousy or Real Concern?" at bounding box center [780, 585] width 795 height 23
drag, startPoint x: 753, startPoint y: 571, endPoint x: 671, endPoint y: 563, distance: 82.4
copy span "The Other Man: Jealousy or Real Concern?"
